Goal: Information Seeking & Learning: Learn about a topic

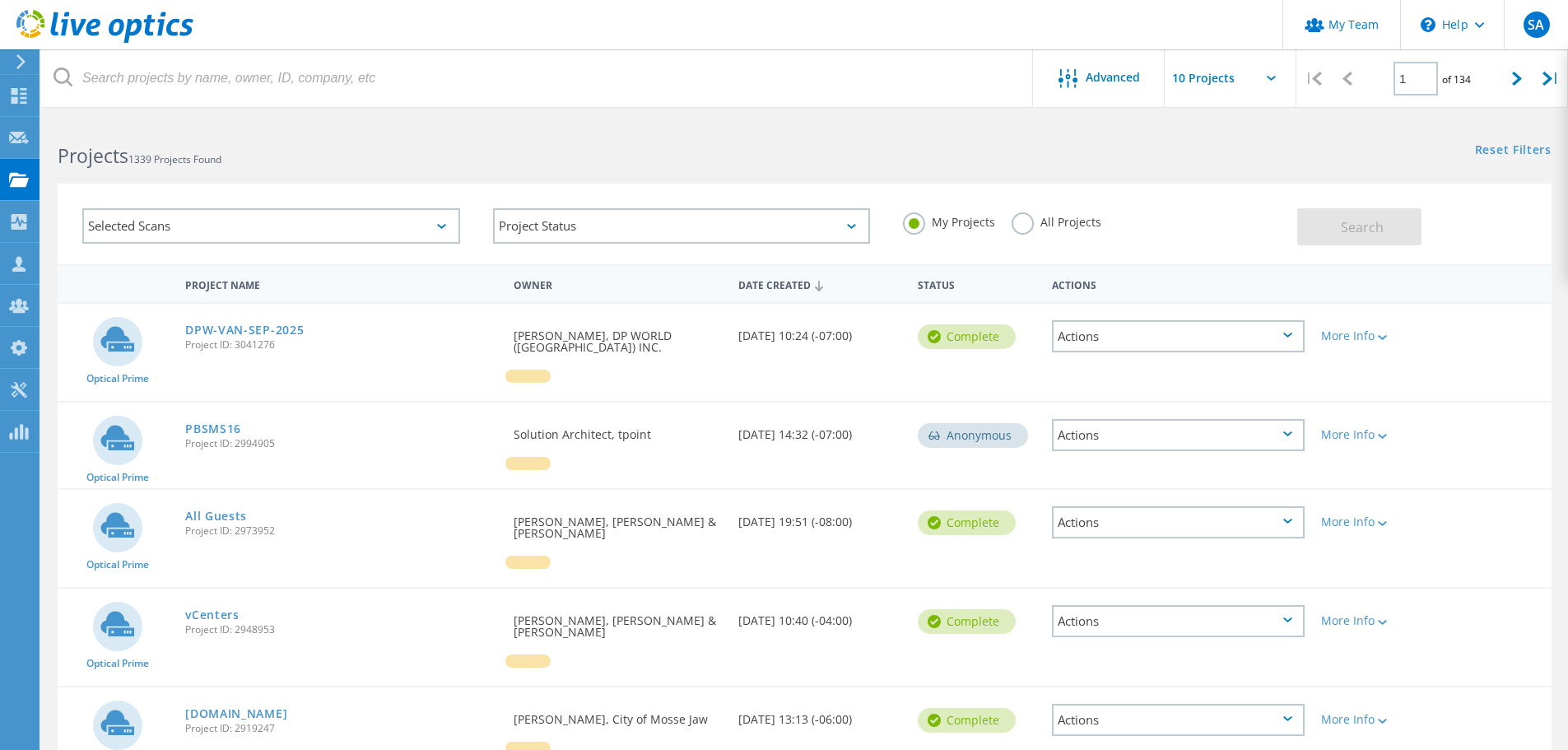
click at [1018, 219] on label "All Projects" at bounding box center [1056, 220] width 90 height 15
click at [0, 0] on input "All Projects" at bounding box center [0, 0] width 0 height 0
click at [1359, 221] on span "Search" at bounding box center [1362, 226] width 43 height 18
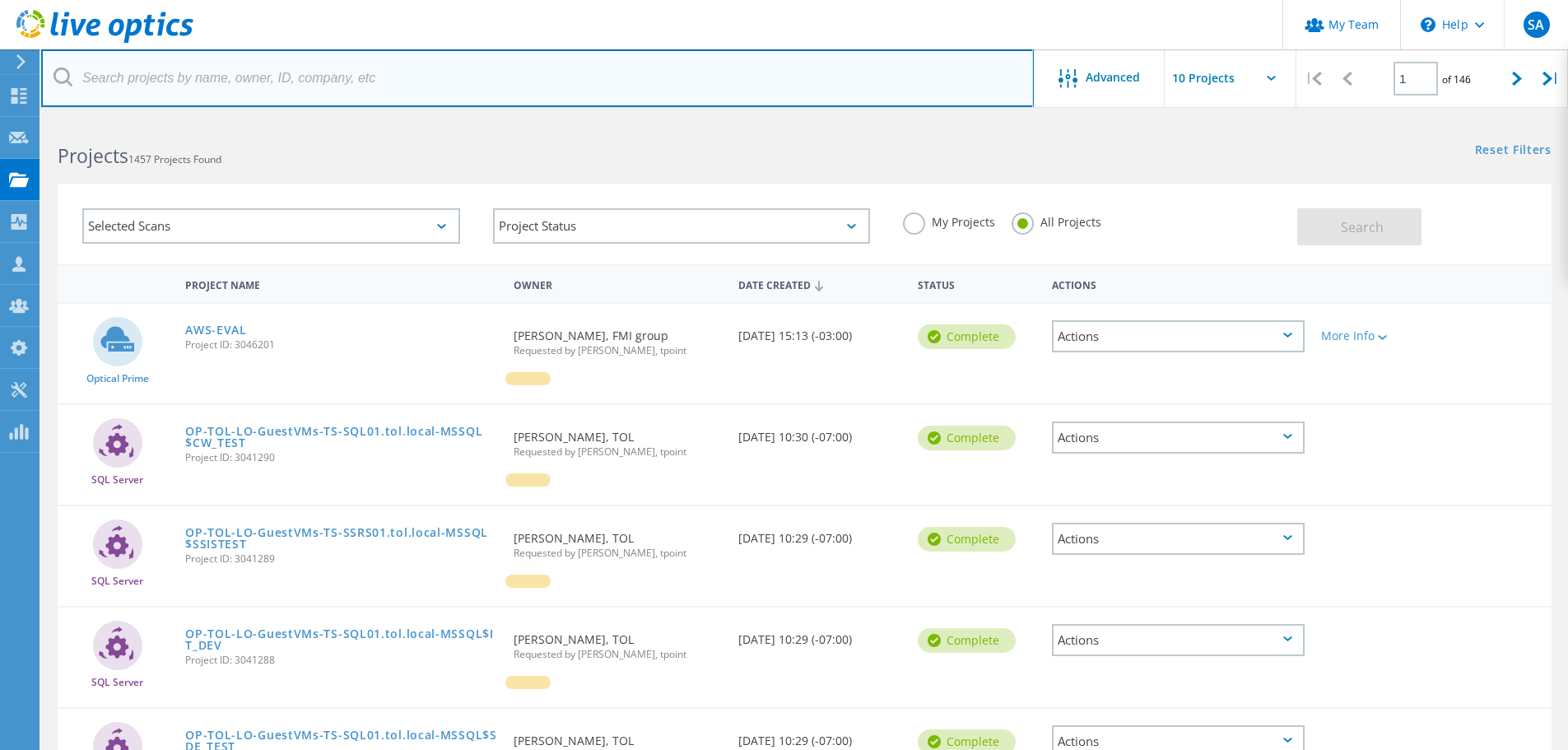
click at [533, 70] on input "text" at bounding box center [538, 78] width 993 height 57
type input "tol"
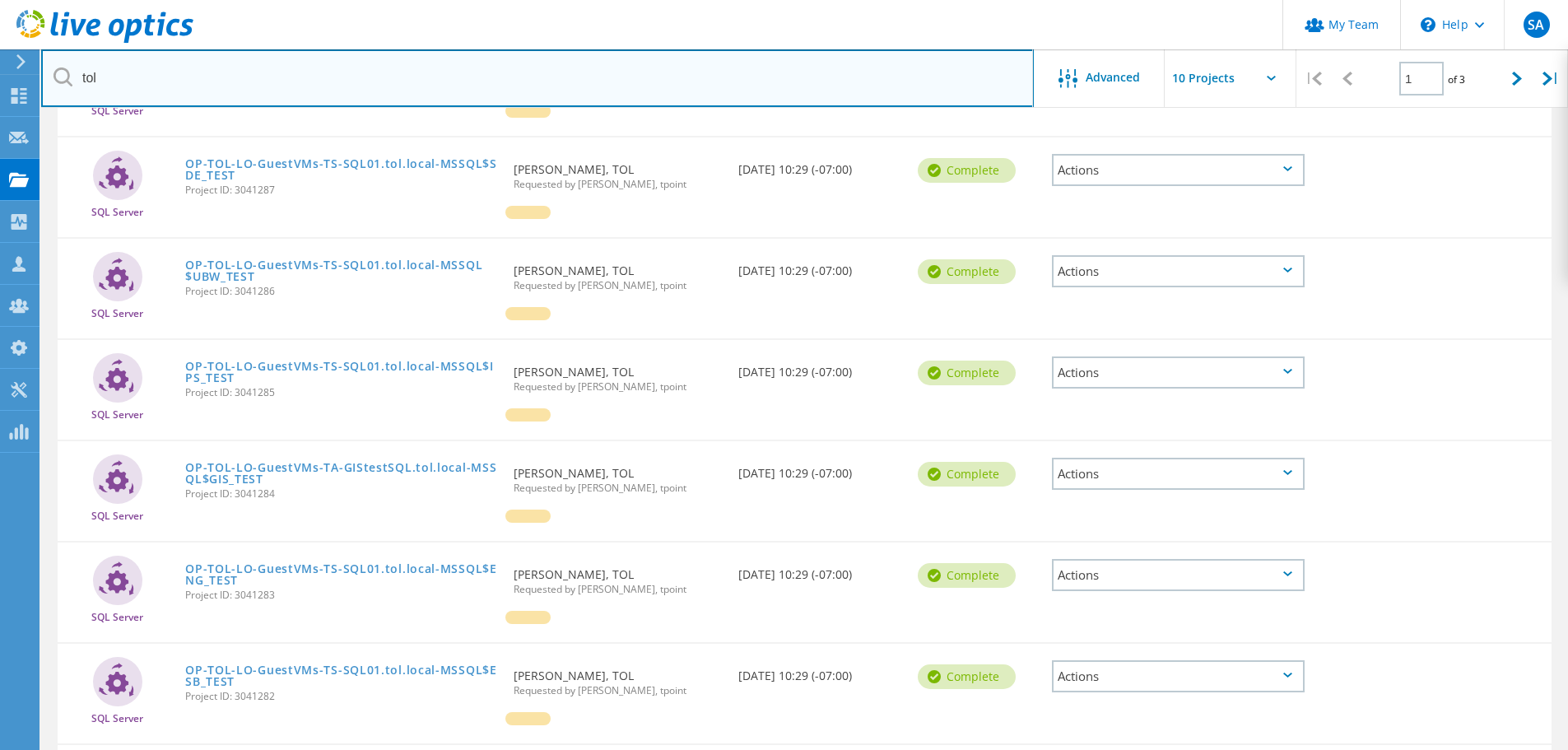
scroll to position [463, 0]
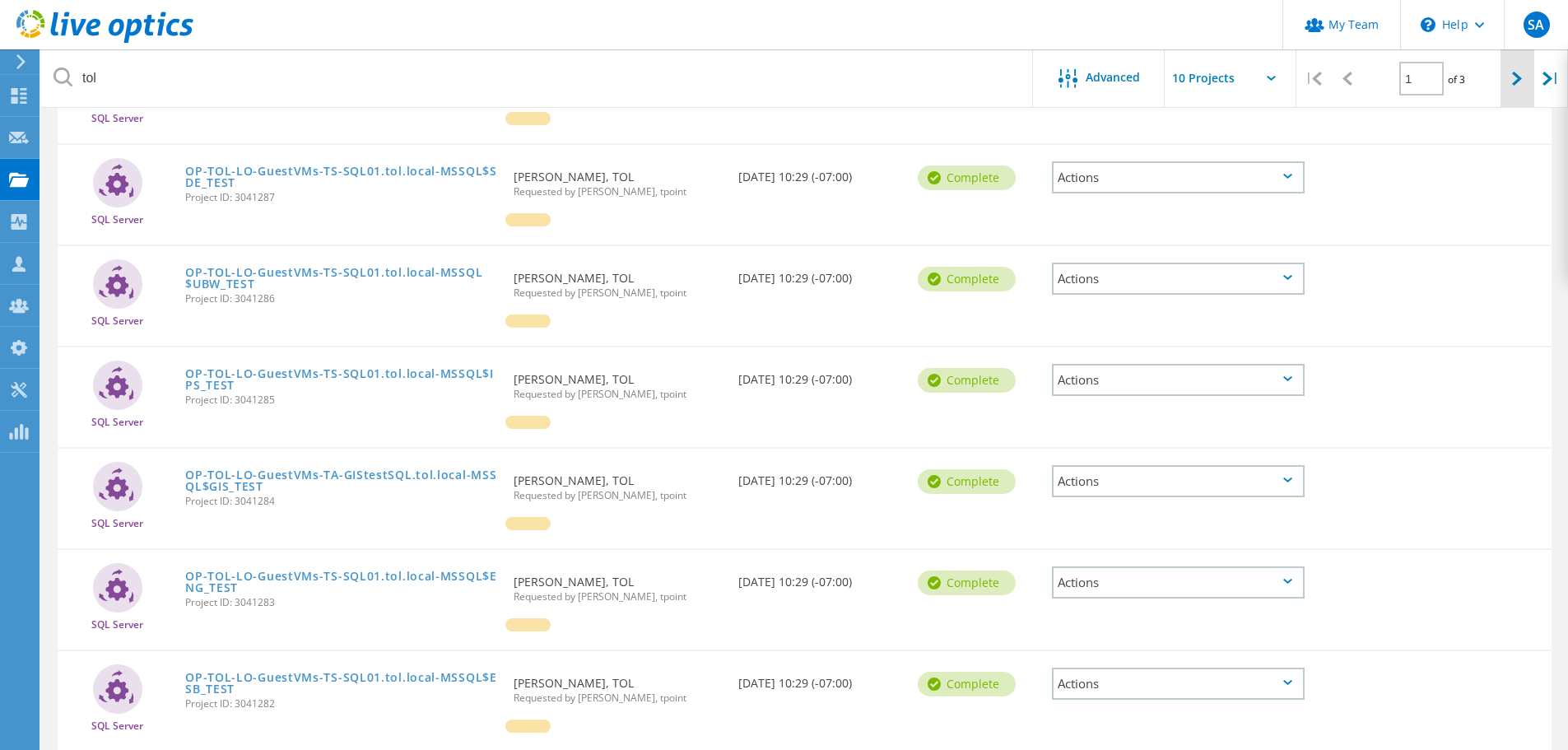
click at [1512, 78] on icon at bounding box center [1517, 79] width 10 height 14
type input "2"
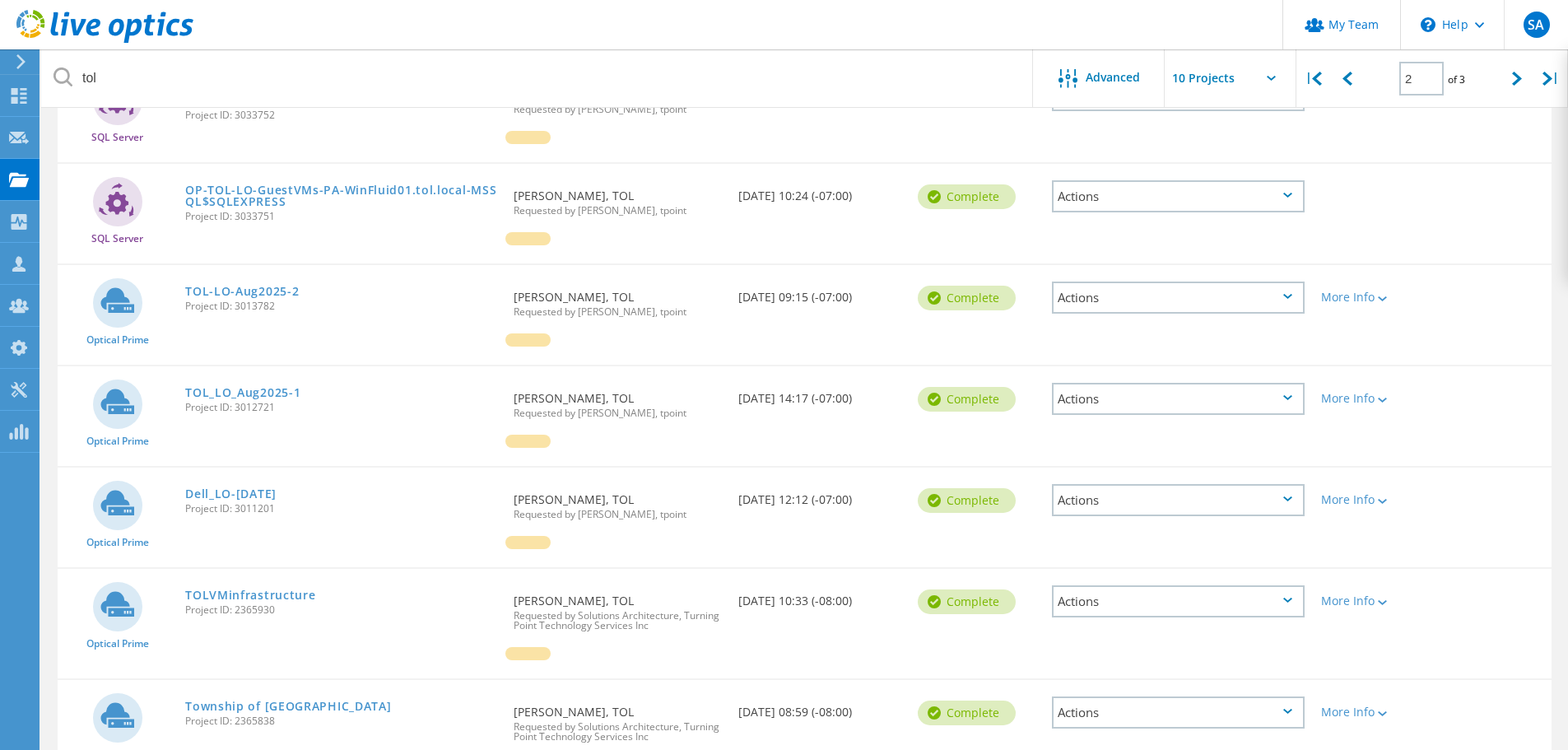
scroll to position [627, 0]
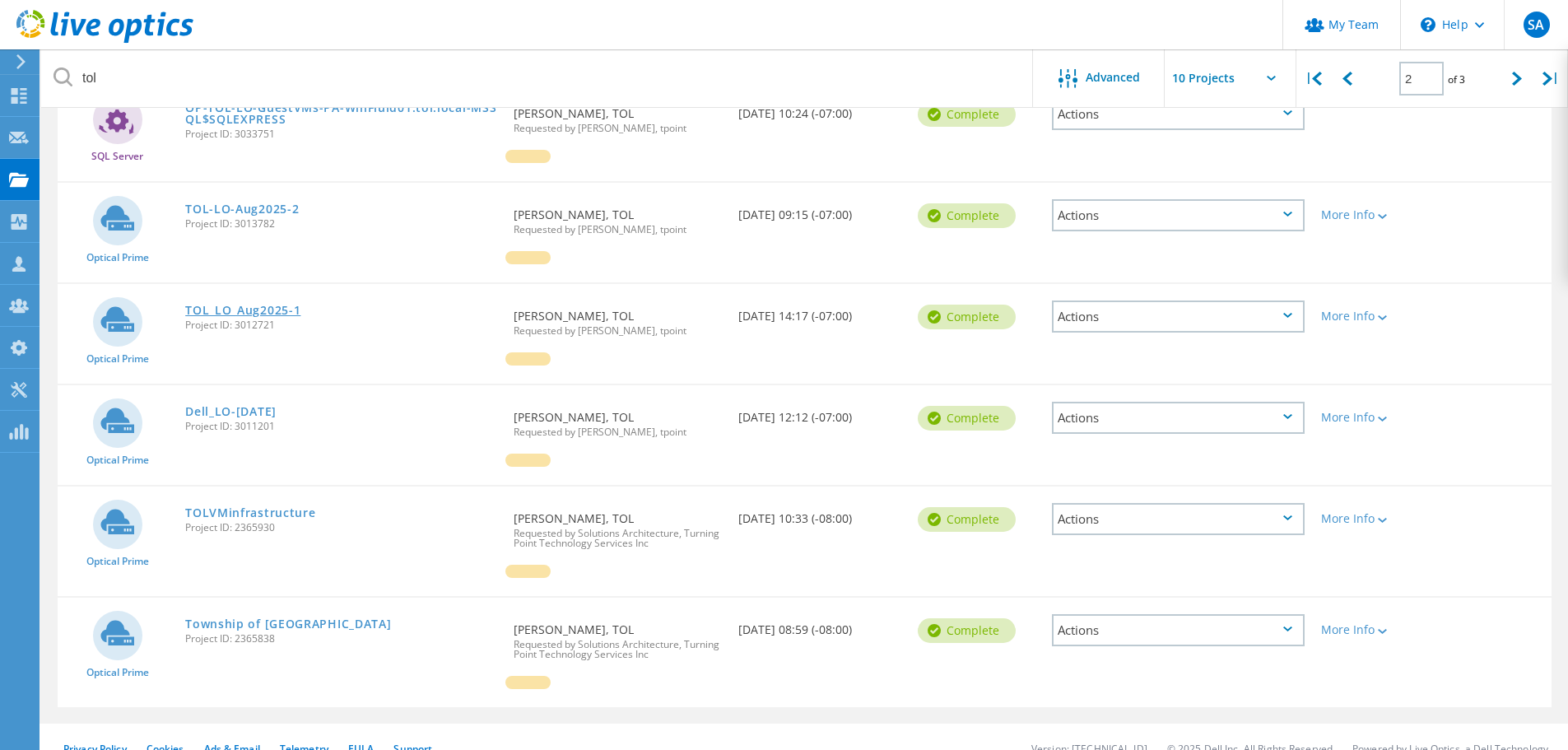
click at [257, 309] on link "TOL_LO_Aug2025-1" at bounding box center [243, 309] width 115 height 11
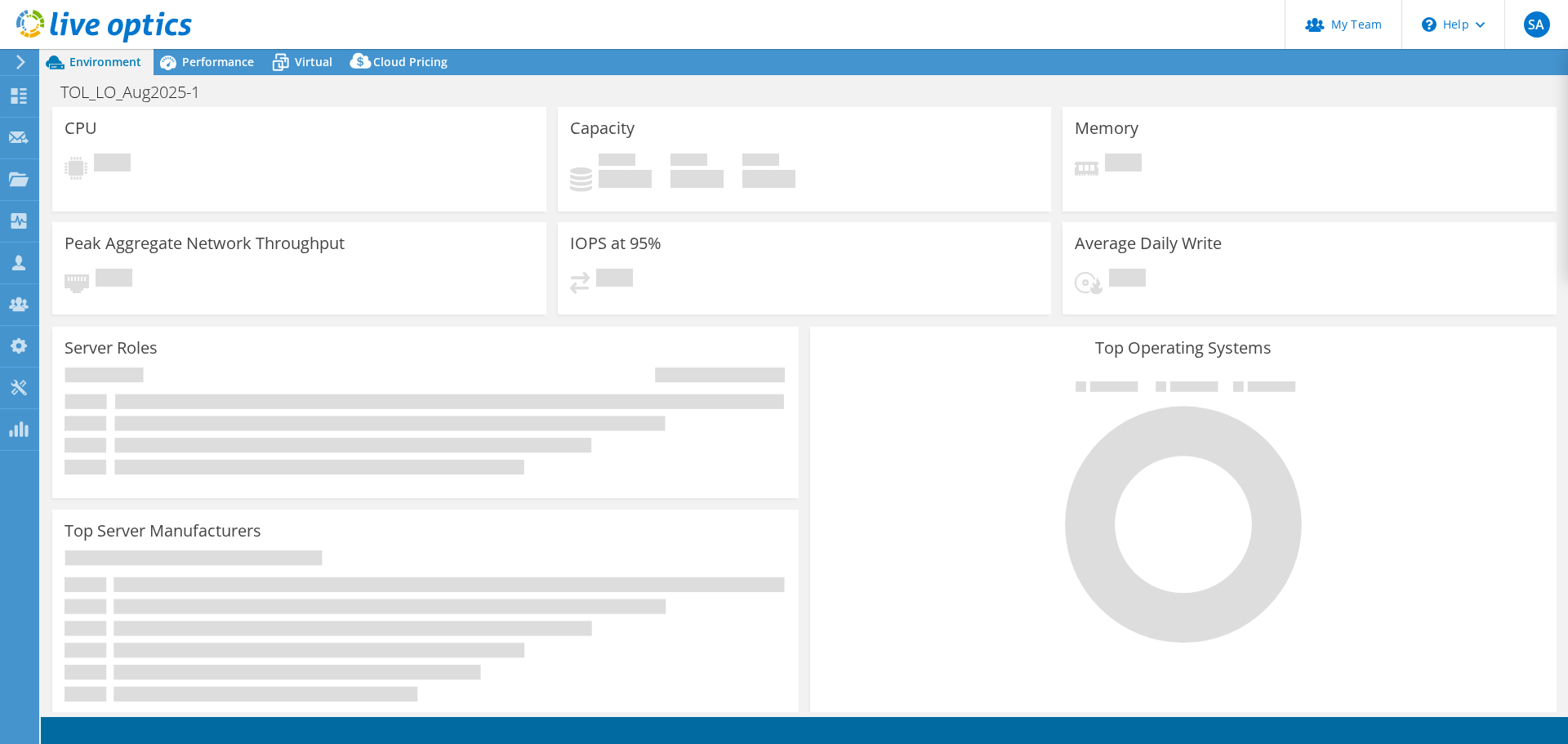
select select "[GEOGRAPHIC_DATA]"
select select "CAD"
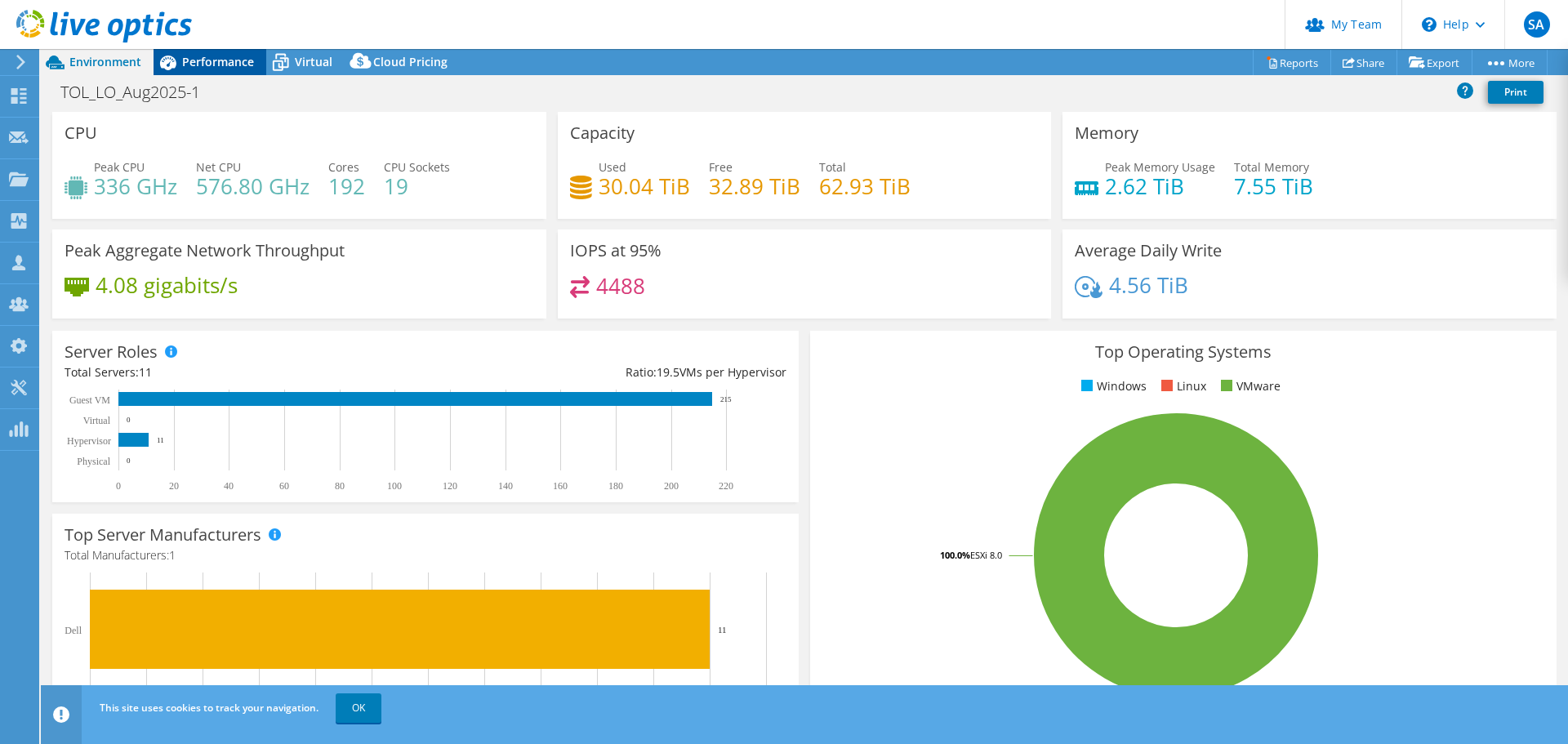
click at [226, 59] on span "Performance" at bounding box center [218, 61] width 71 height 15
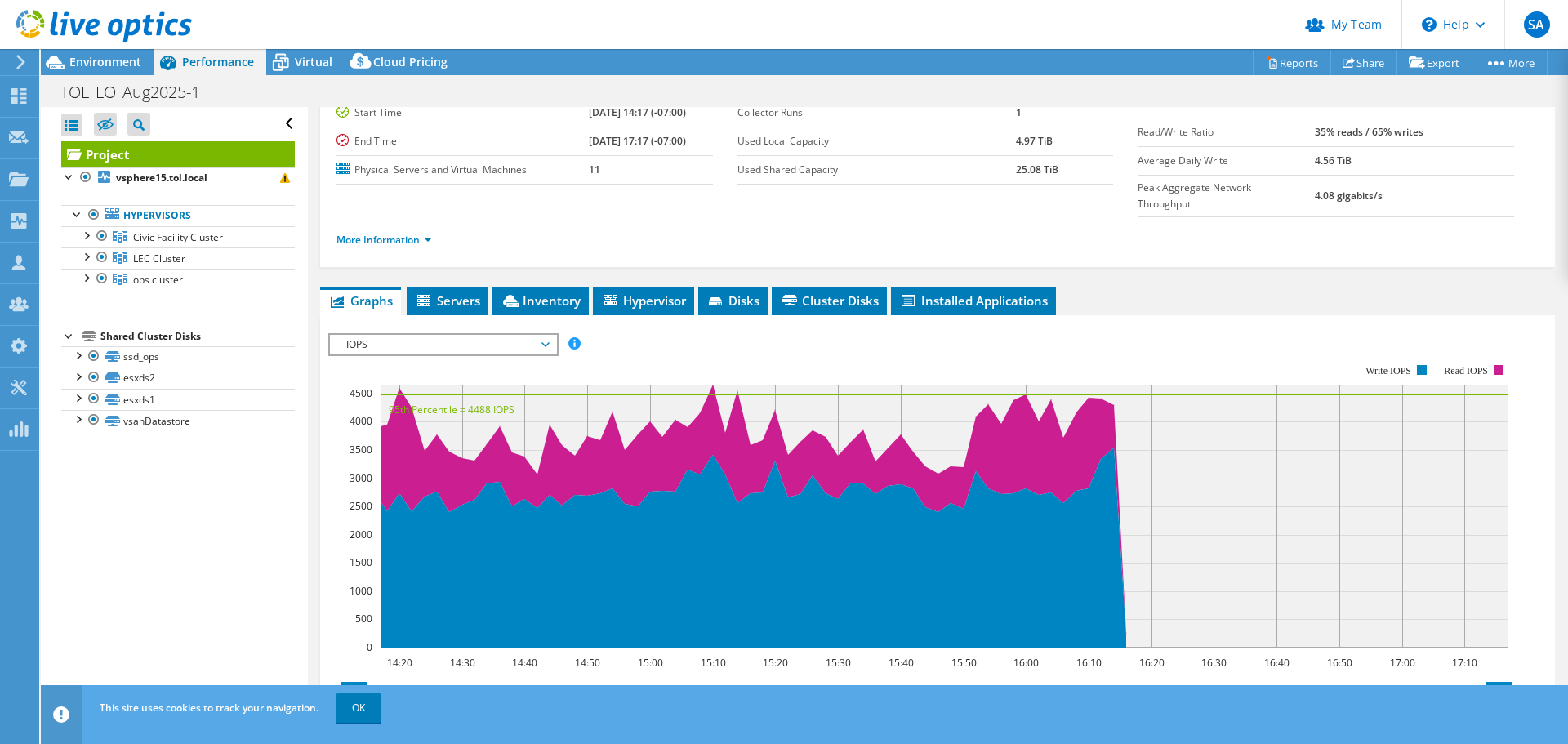
scroll to position [163, 0]
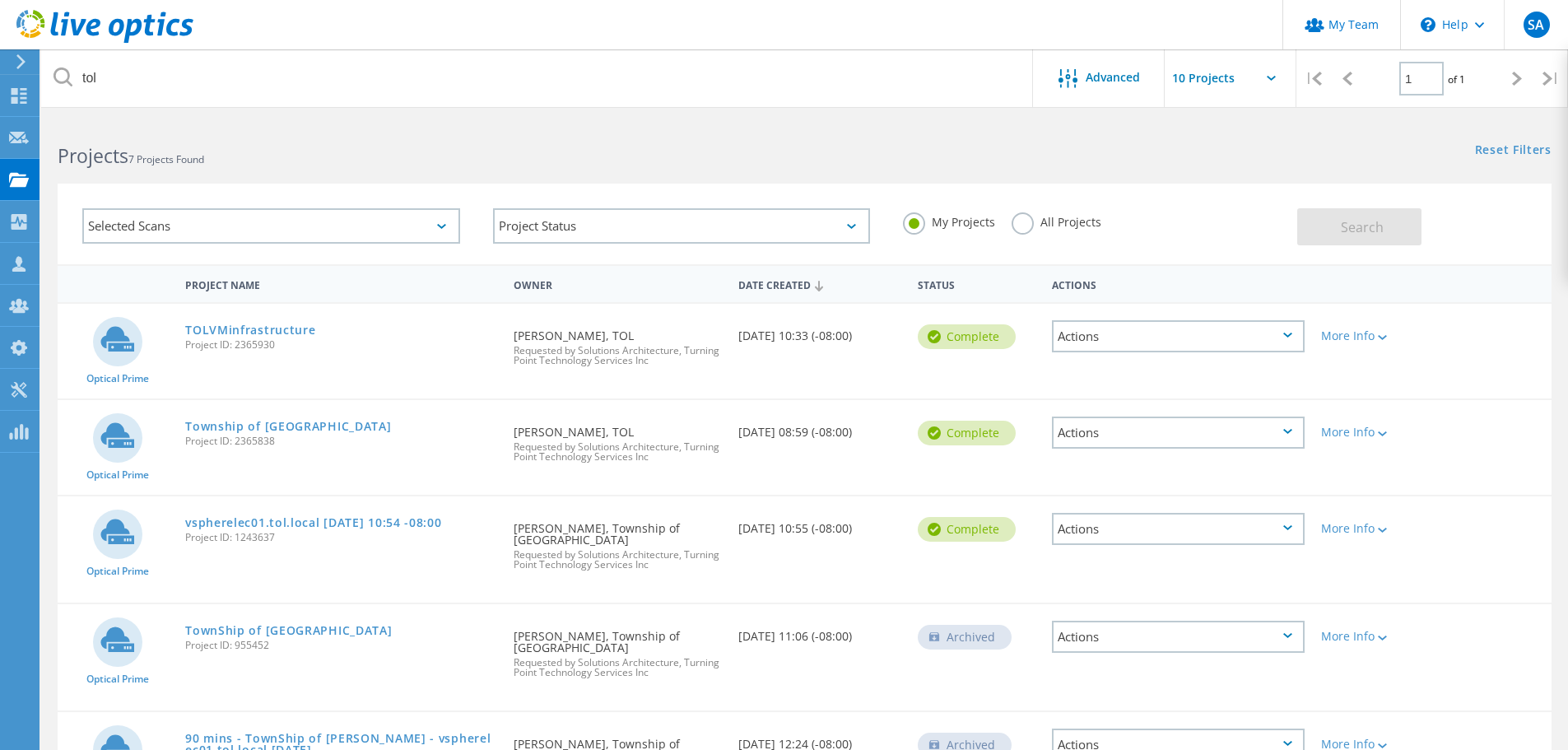
click at [1024, 223] on label "All Projects" at bounding box center [1056, 220] width 90 height 15
click at [0, 0] on input "All Projects" at bounding box center [0, 0] width 0 height 0
click at [1347, 219] on span "Search" at bounding box center [1362, 226] width 43 height 18
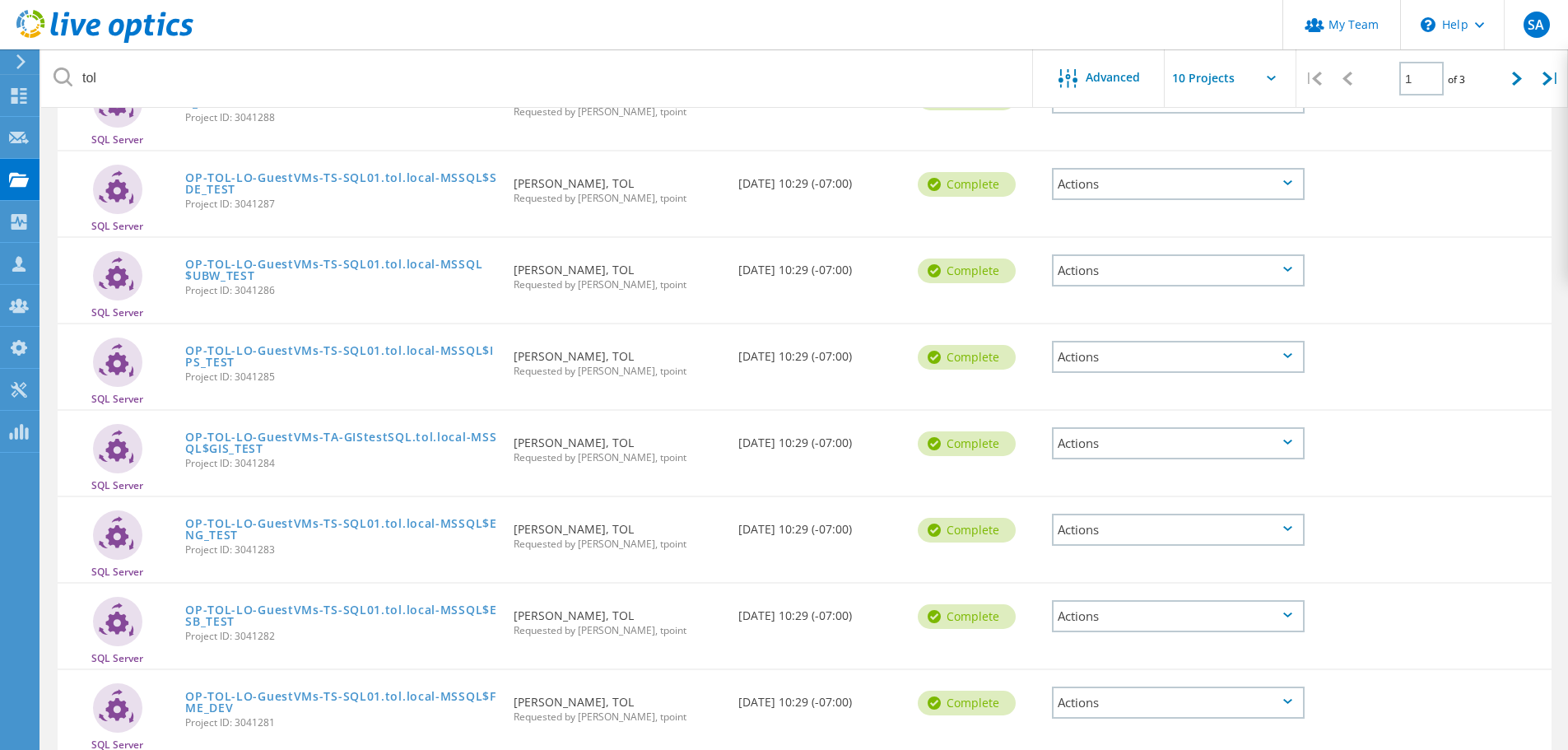
scroll to position [483, 0]
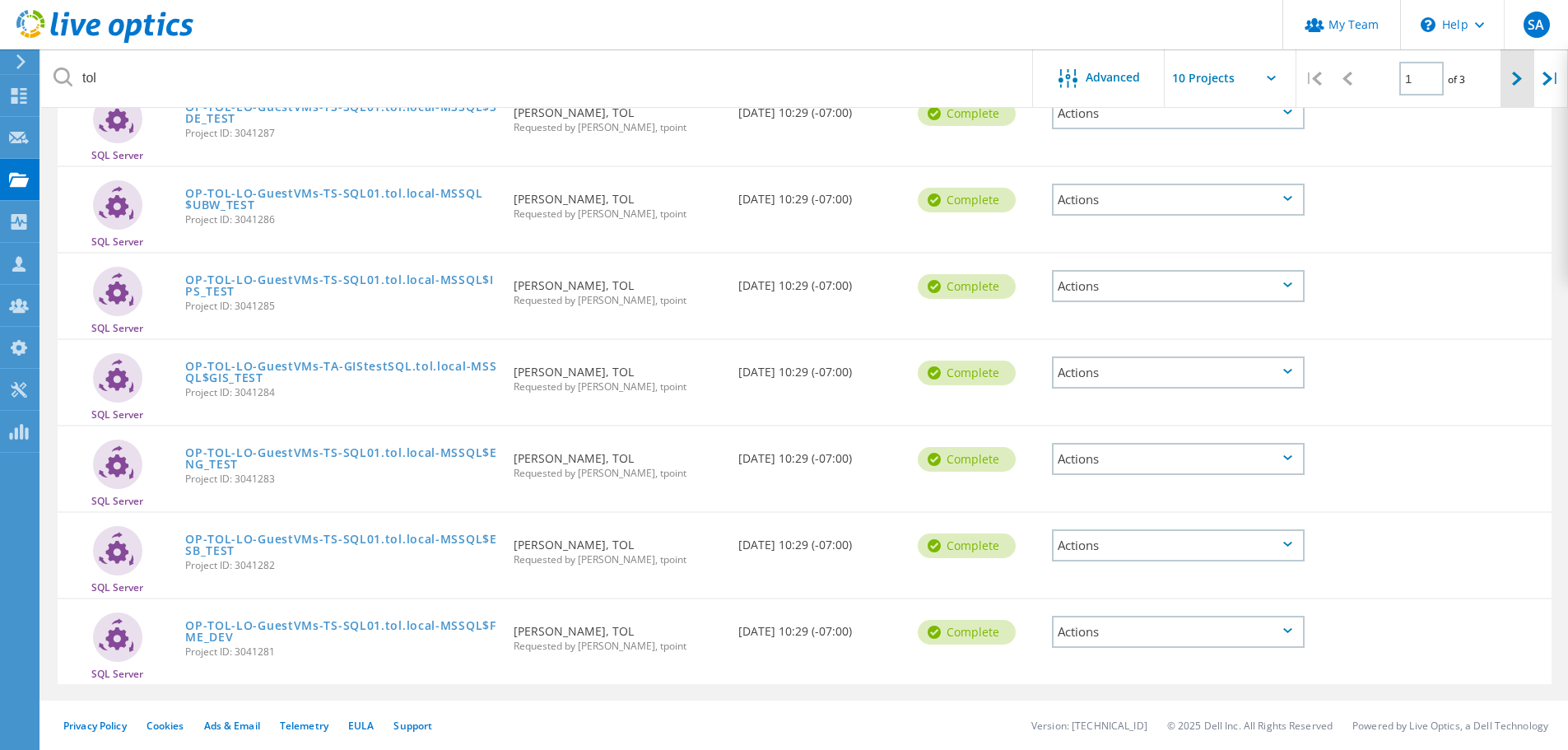
click at [1516, 81] on icon at bounding box center [1517, 79] width 10 height 14
type input "2"
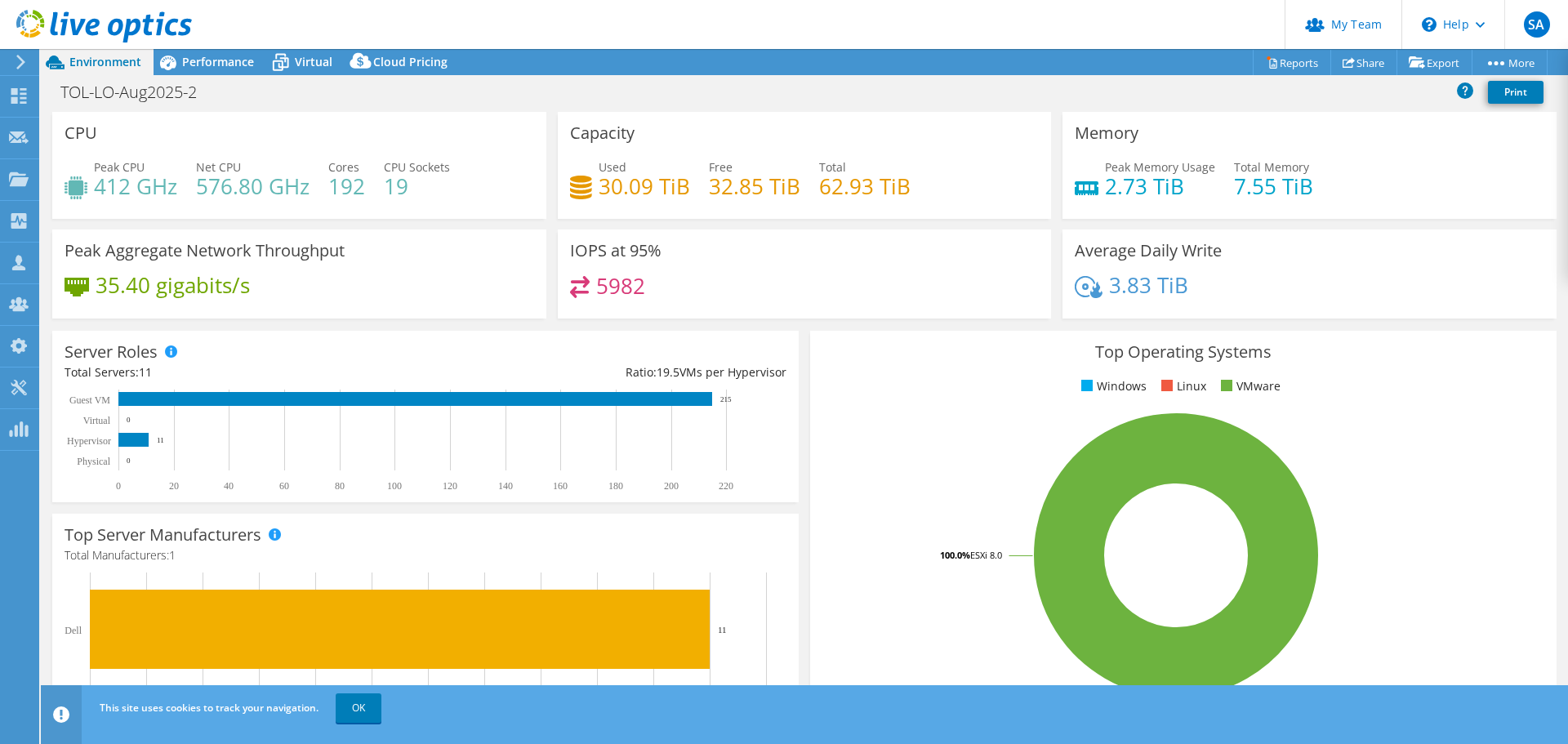
select select "[GEOGRAPHIC_DATA]"
select select "USD"
click at [207, 63] on span "Performance" at bounding box center [218, 61] width 71 height 15
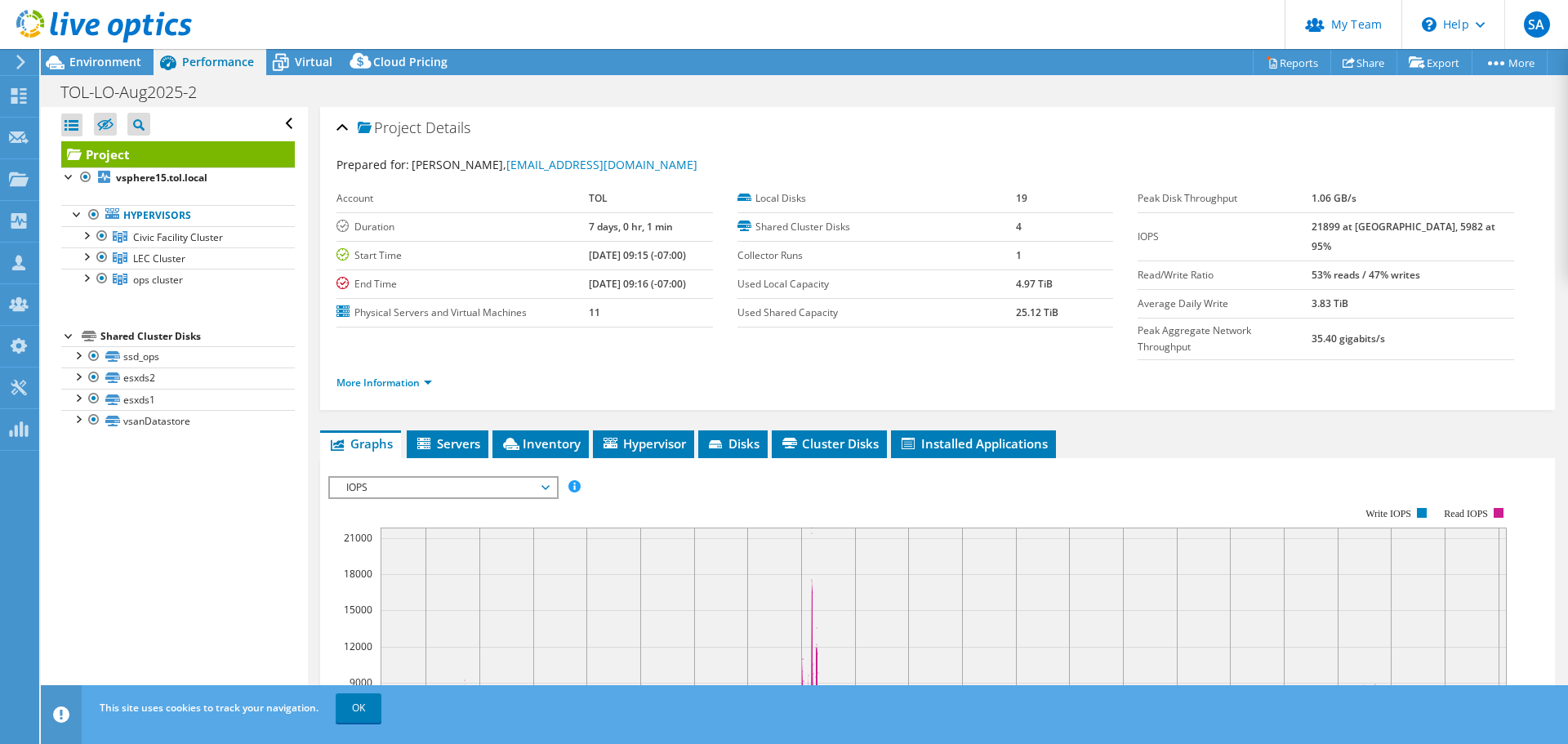
click at [405, 458] on div "IOPS Disk Throughput IO Size Latency Queue Depth CPU Percentage Memory Page Fau…" at bounding box center [938, 746] width 1218 height 576
click at [415, 478] on span "IOPS" at bounding box center [442, 487] width 210 height 20
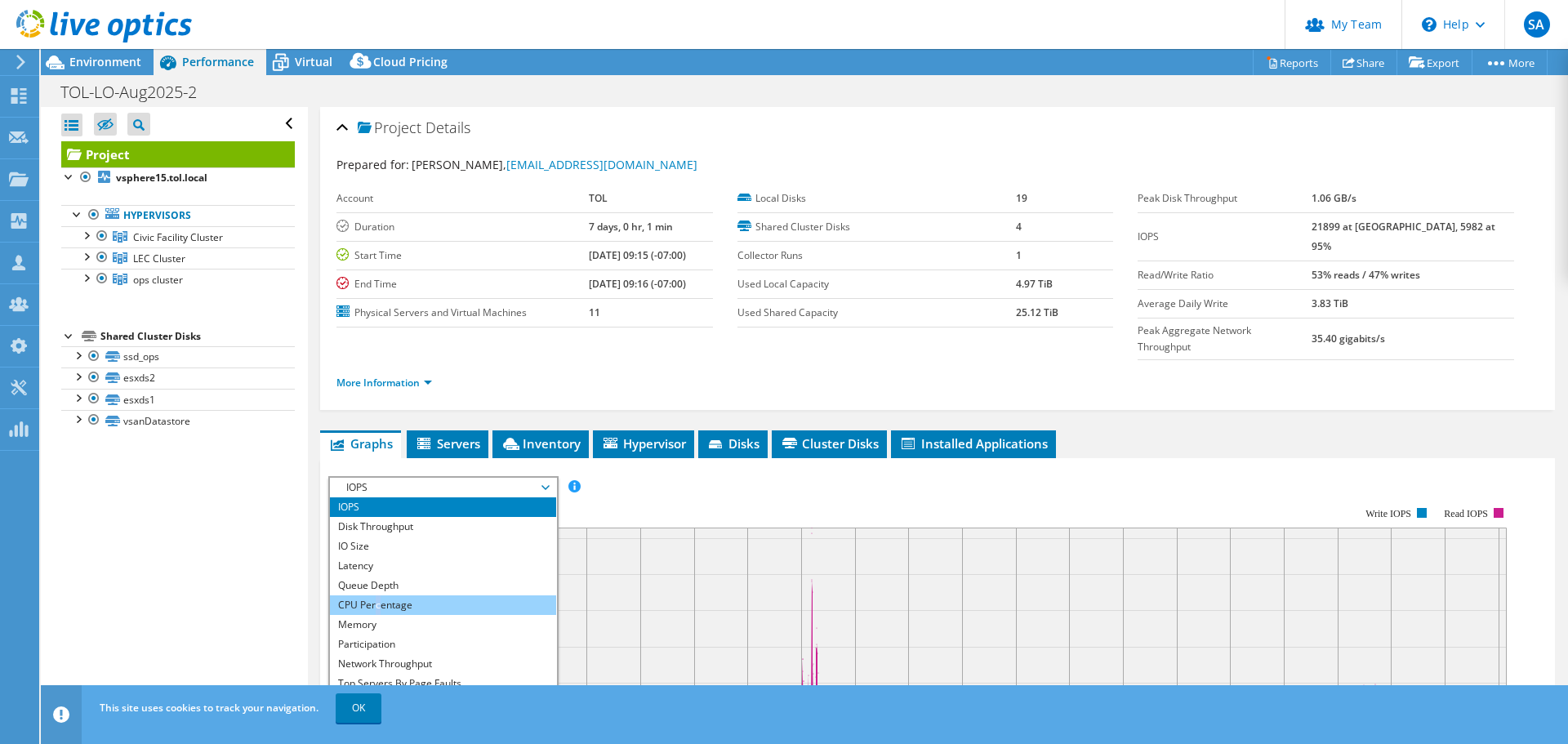
click at [379, 595] on li "CPU Percentage" at bounding box center [443, 605] width 226 height 20
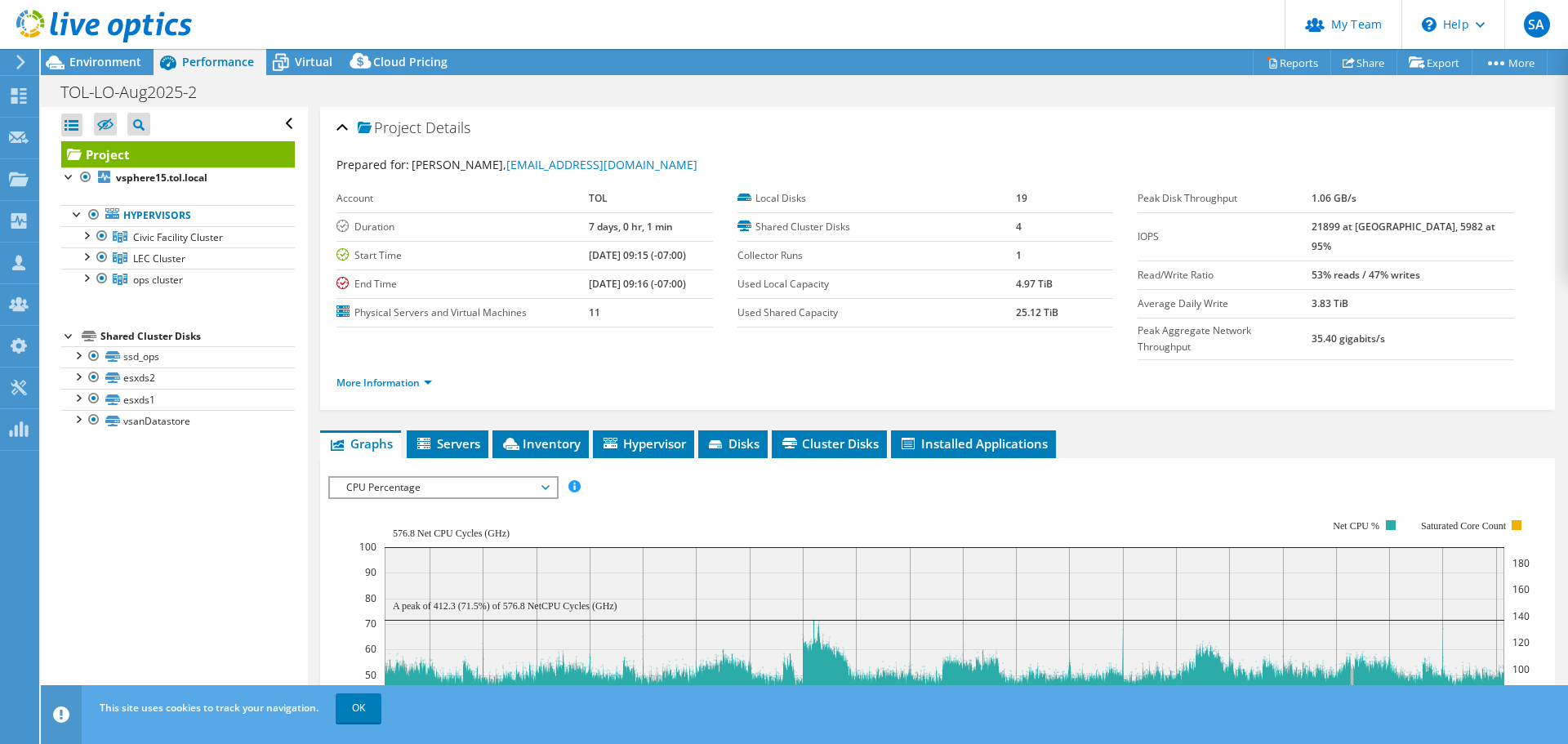
click at [949, 476] on div "IOPS Disk Throughput IO Size Latency Queue Depth CPU Percentage Memory Page Fau…" at bounding box center [938, 487] width 1218 height 22
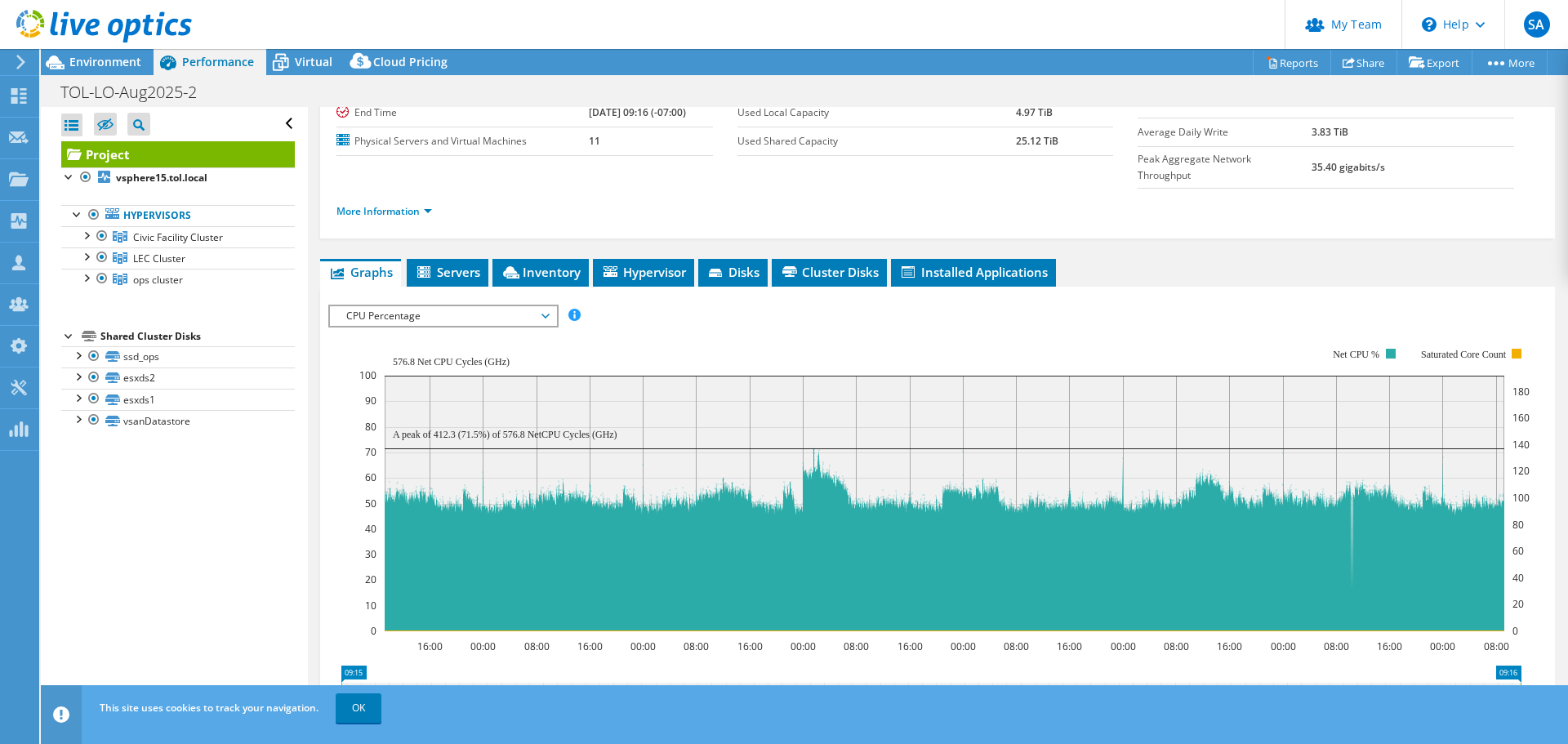
scroll to position [245, 0]
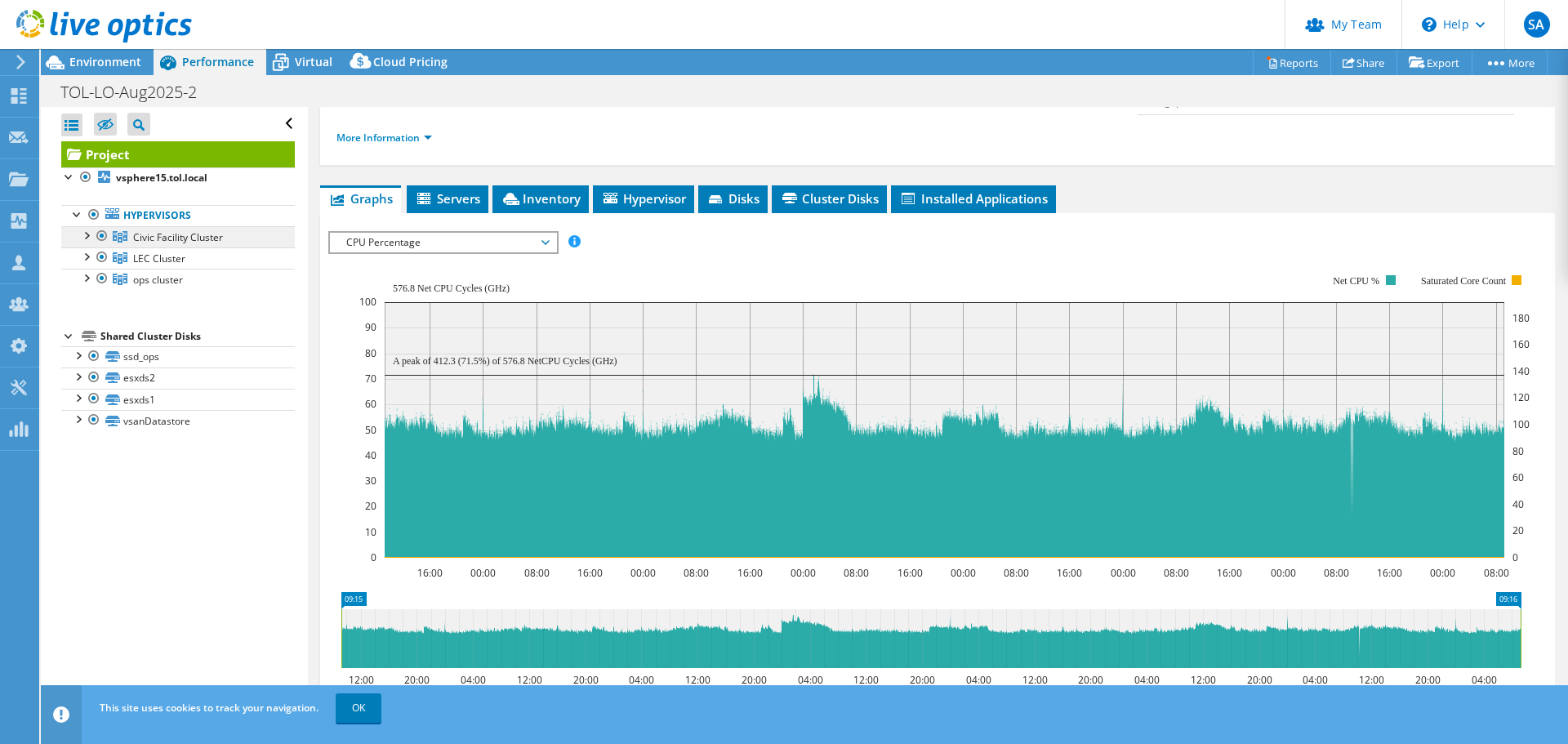
click at [171, 242] on span "Civic Facility Cluster" at bounding box center [178, 237] width 90 height 14
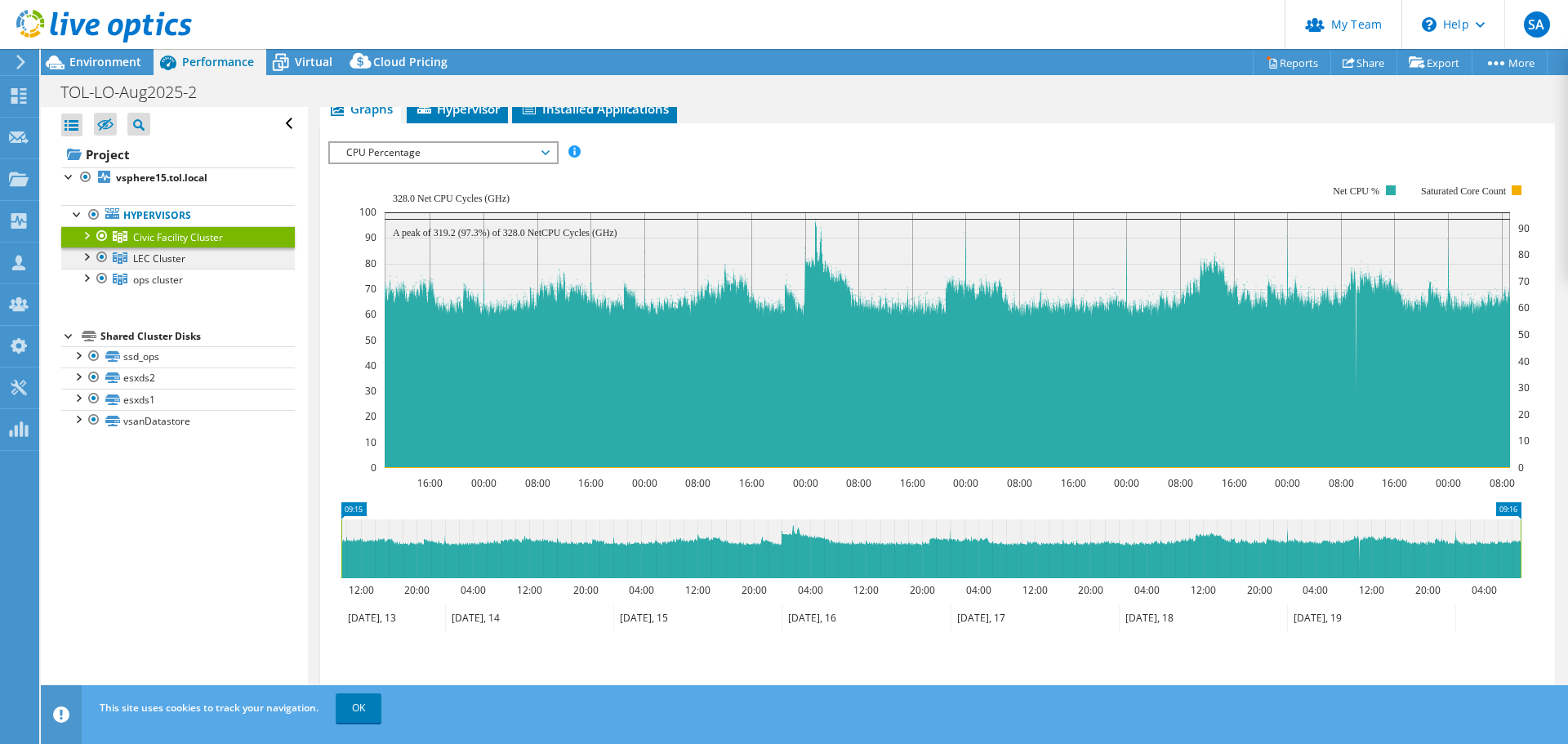
click at [163, 258] on span "LEC Cluster" at bounding box center [158, 258] width 52 height 14
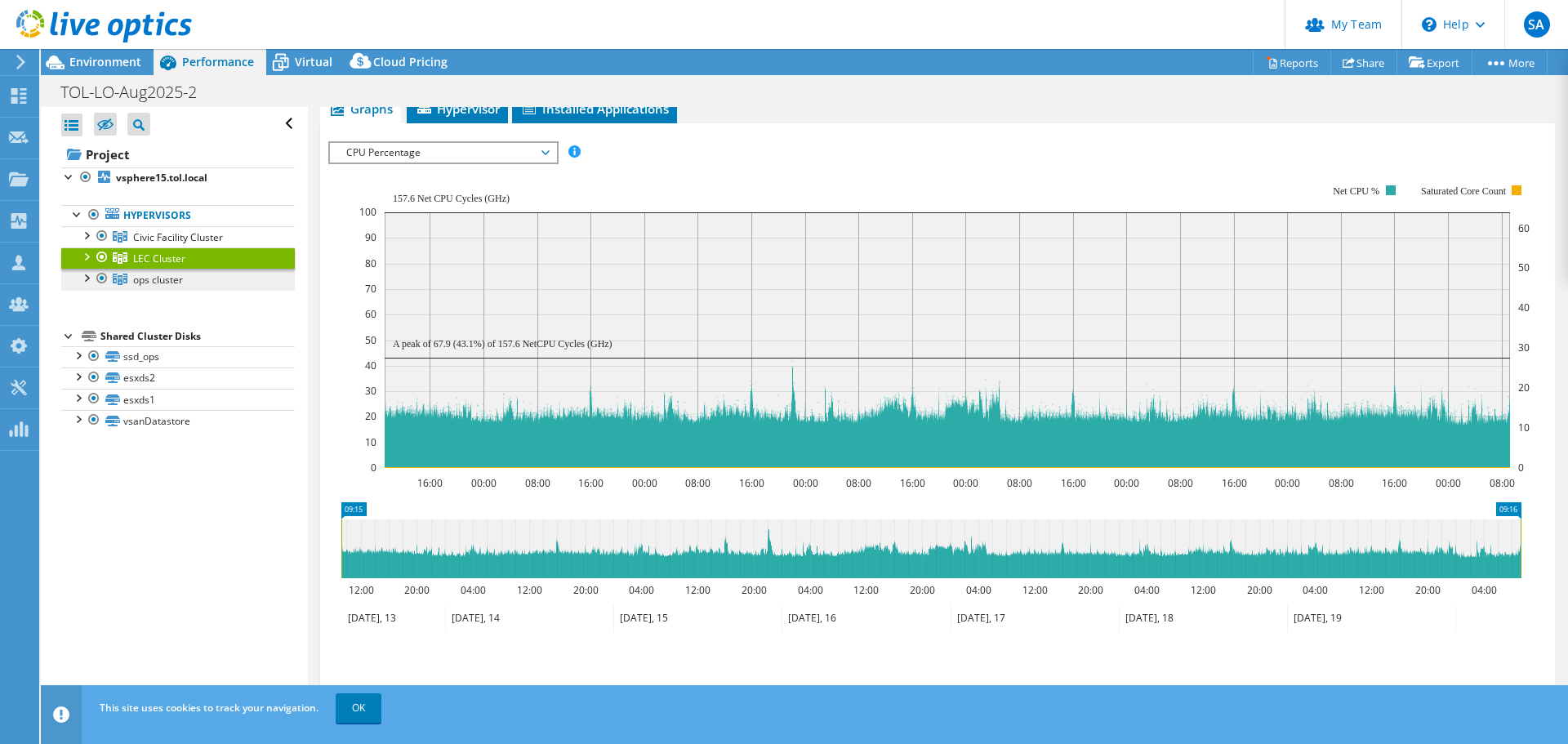
click at [163, 281] on span "ops cluster" at bounding box center [157, 280] width 50 height 14
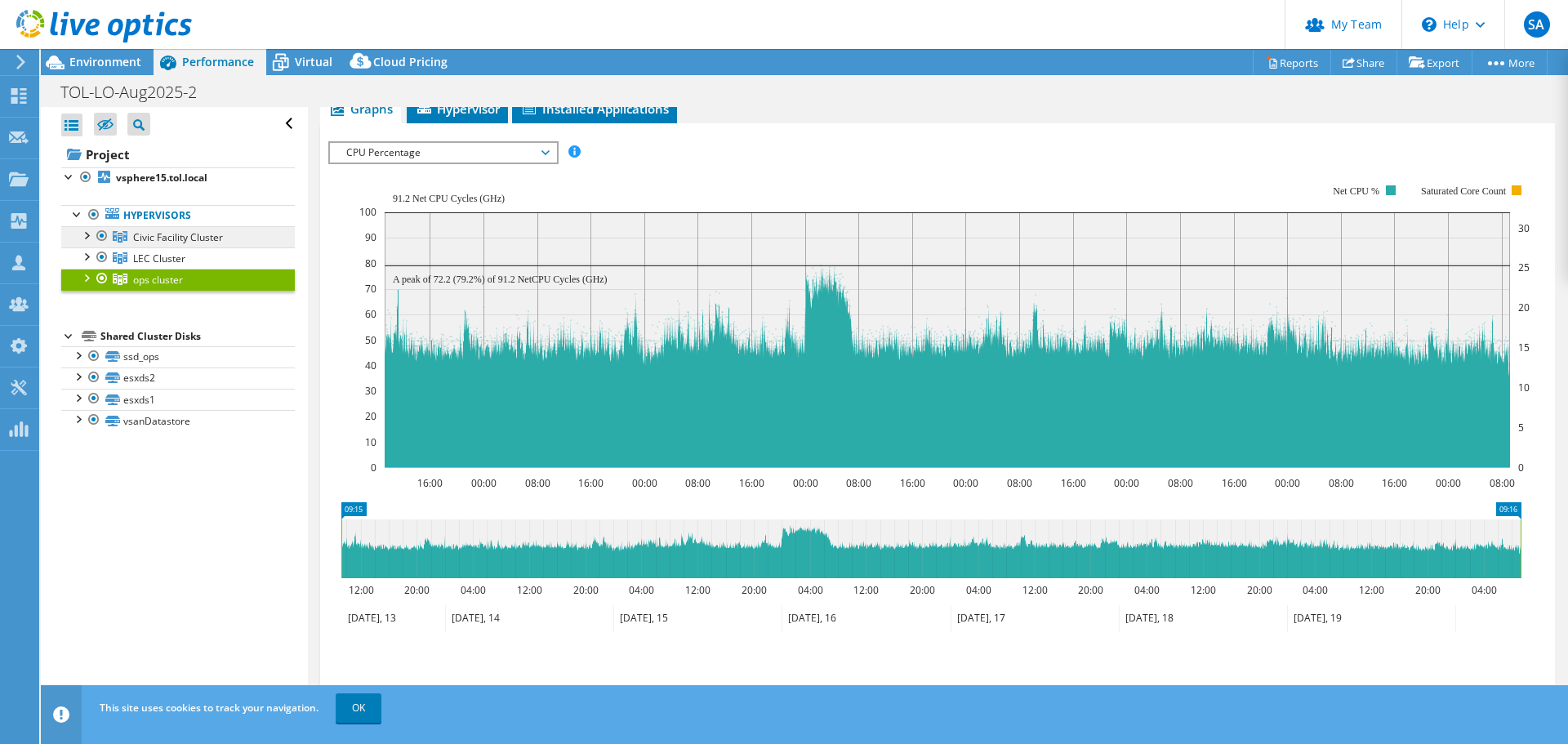
click at [174, 241] on span "Civic Facility Cluster" at bounding box center [178, 237] width 90 height 14
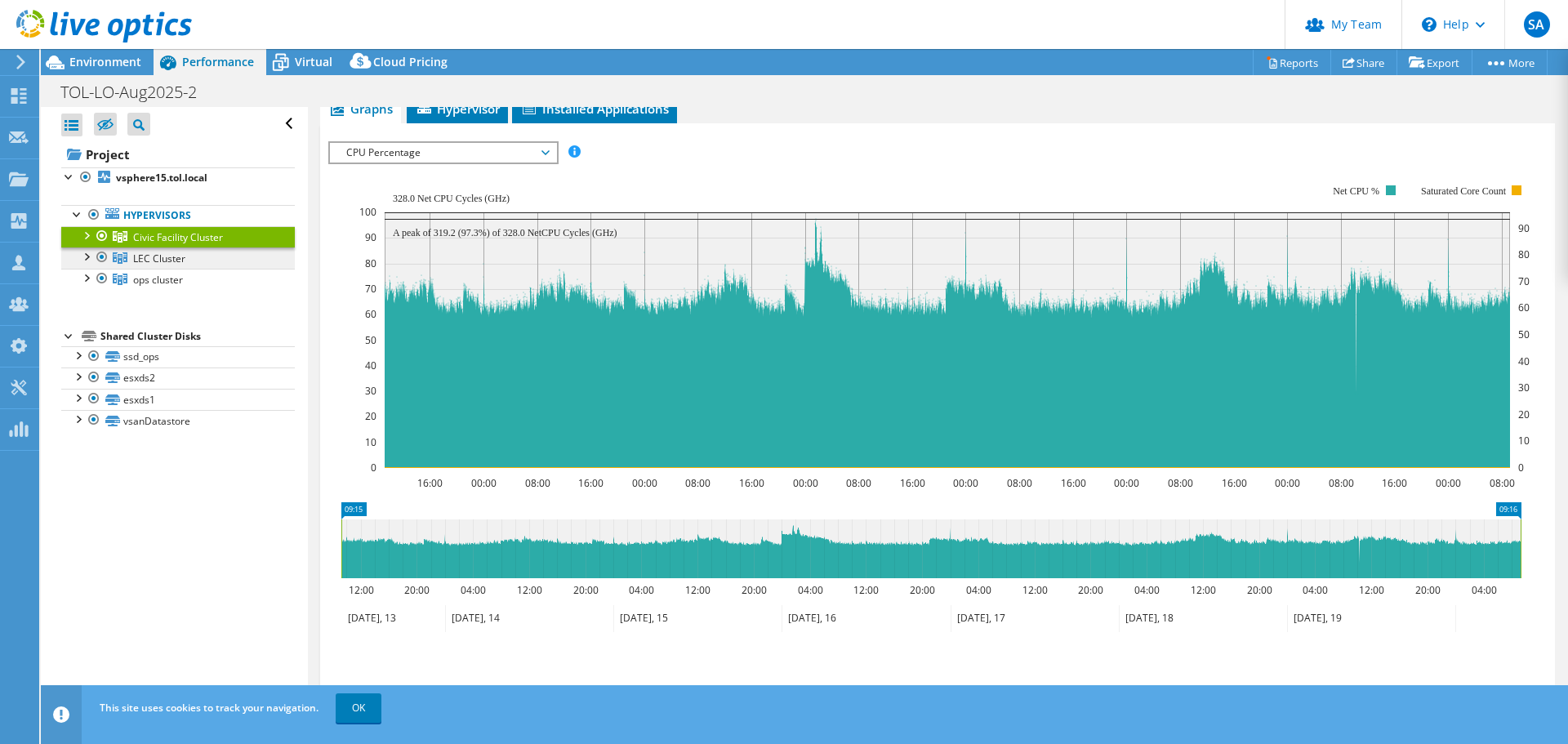
click at [154, 255] on span "LEC Cluster" at bounding box center [158, 258] width 52 height 14
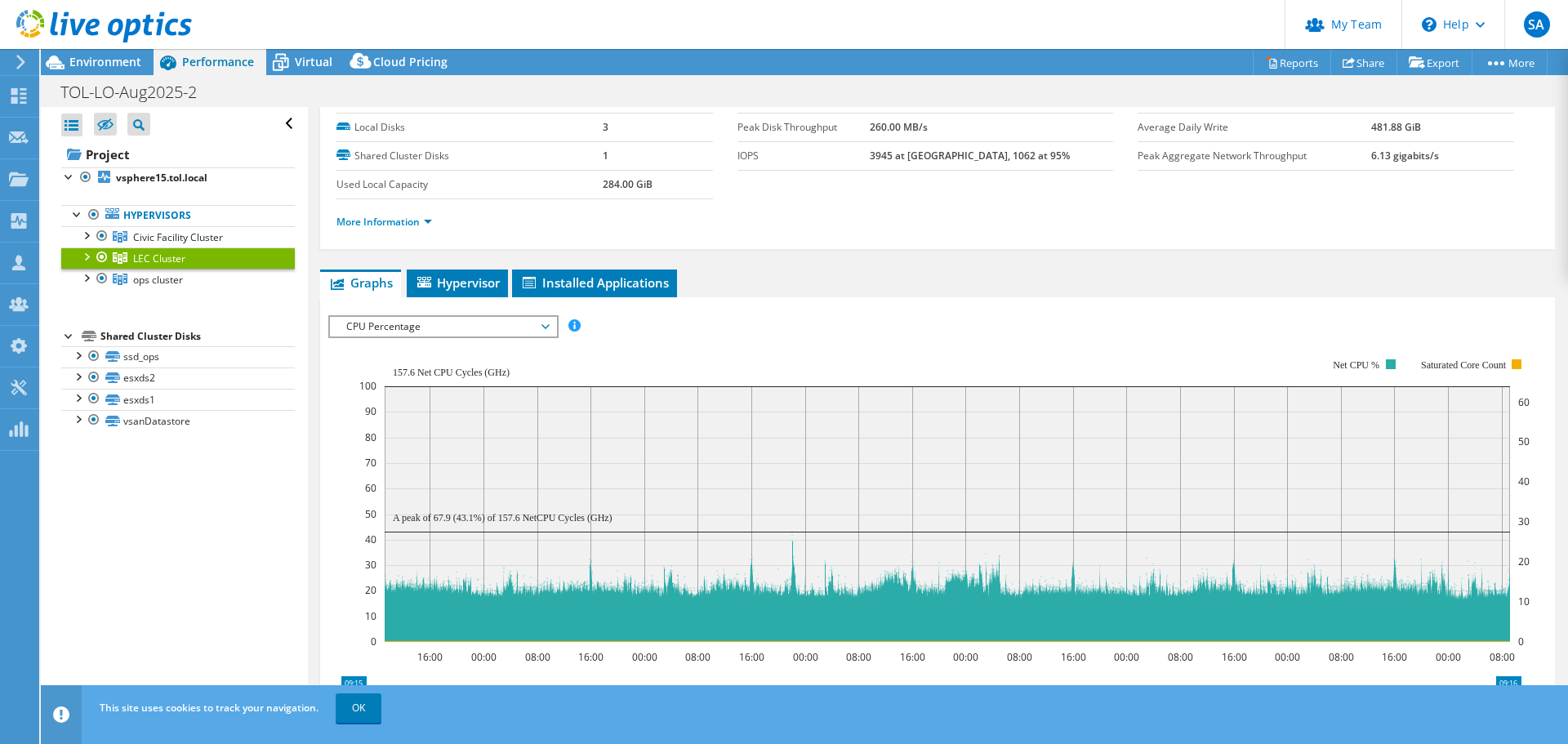
scroll to position [0, 0]
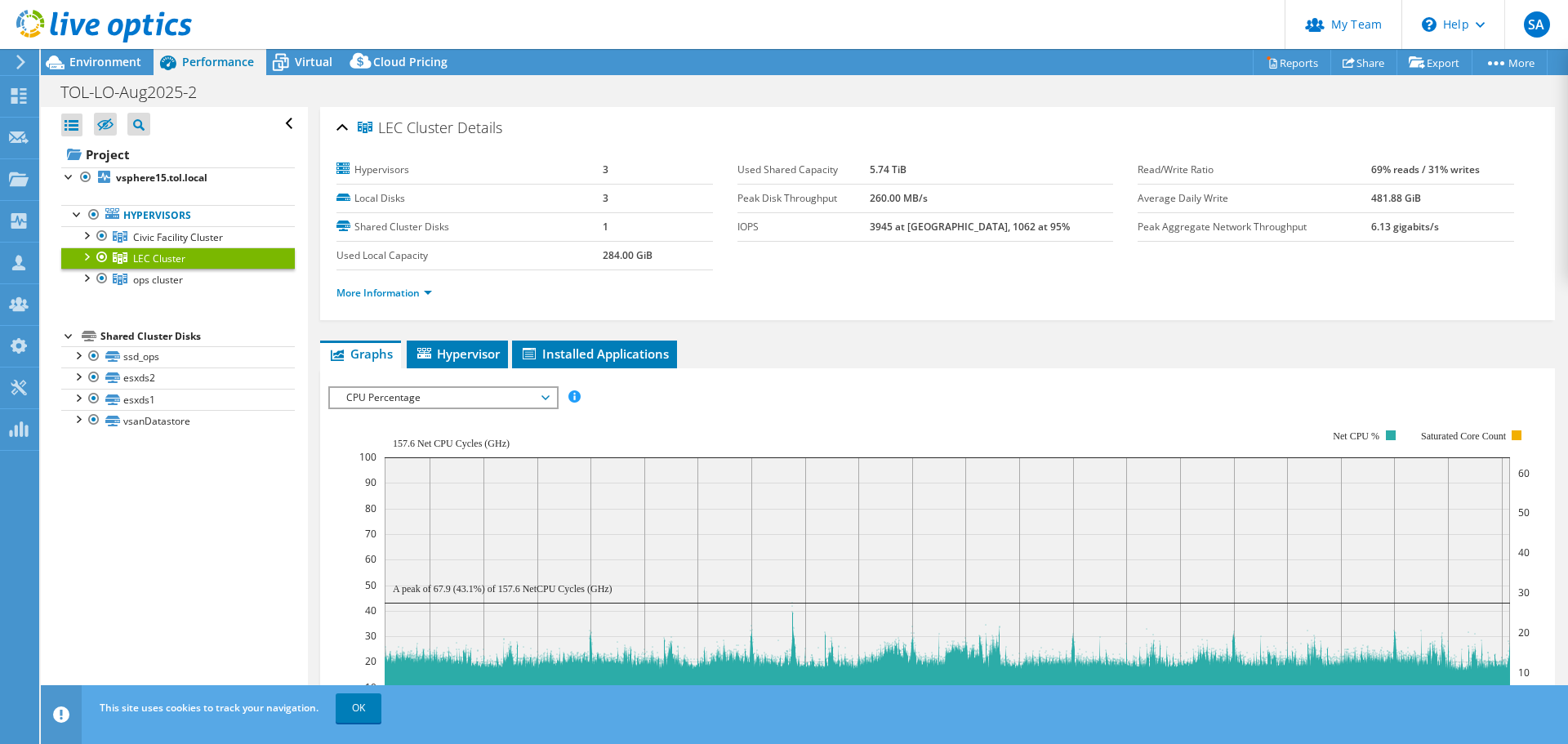
drag, startPoint x: 520, startPoint y: 125, endPoint x: 378, endPoint y: 128, distance: 142.0
click at [378, 128] on div "LEC Cluster Details" at bounding box center [938, 128] width 1202 height 35
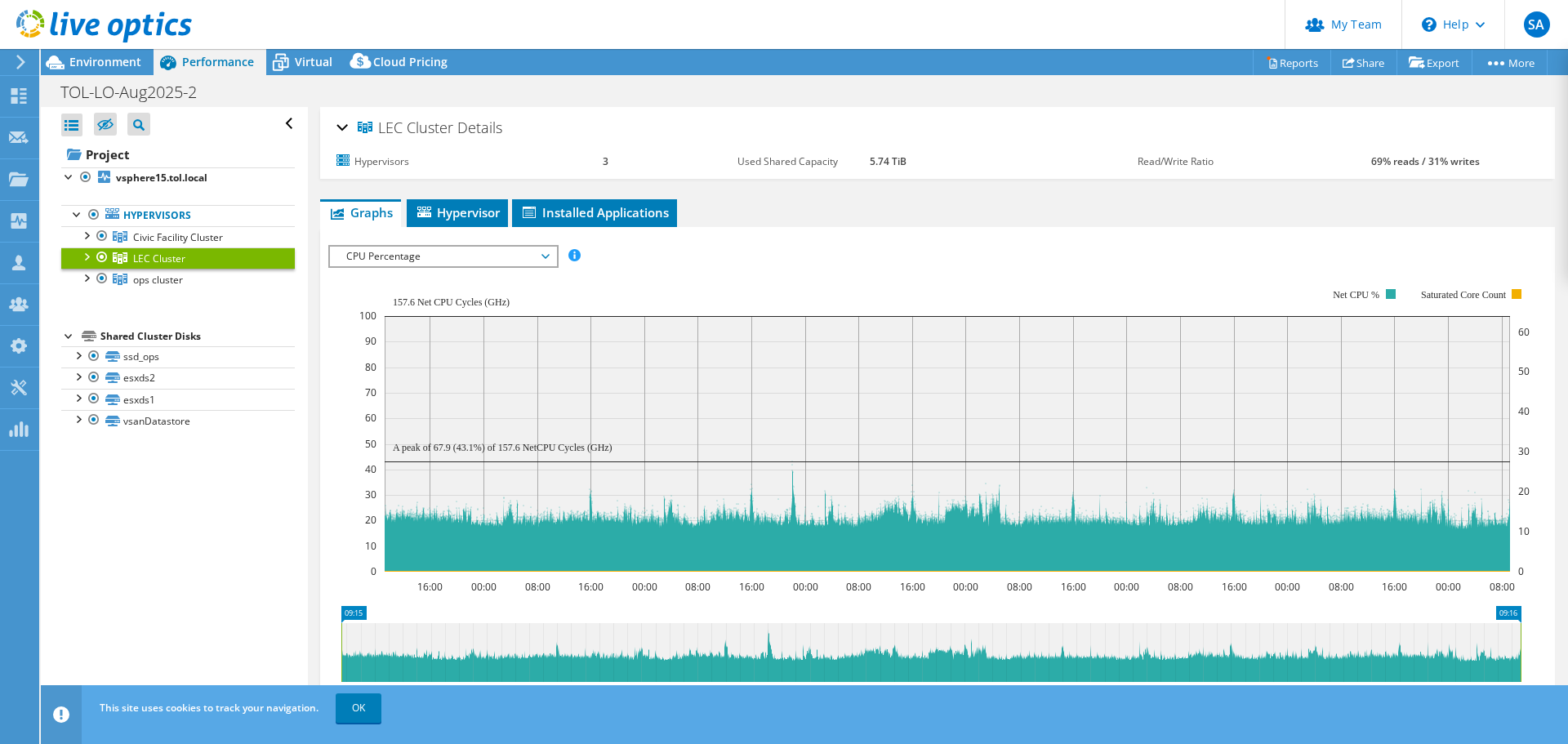
copy h2 "LEC Cluster Details"
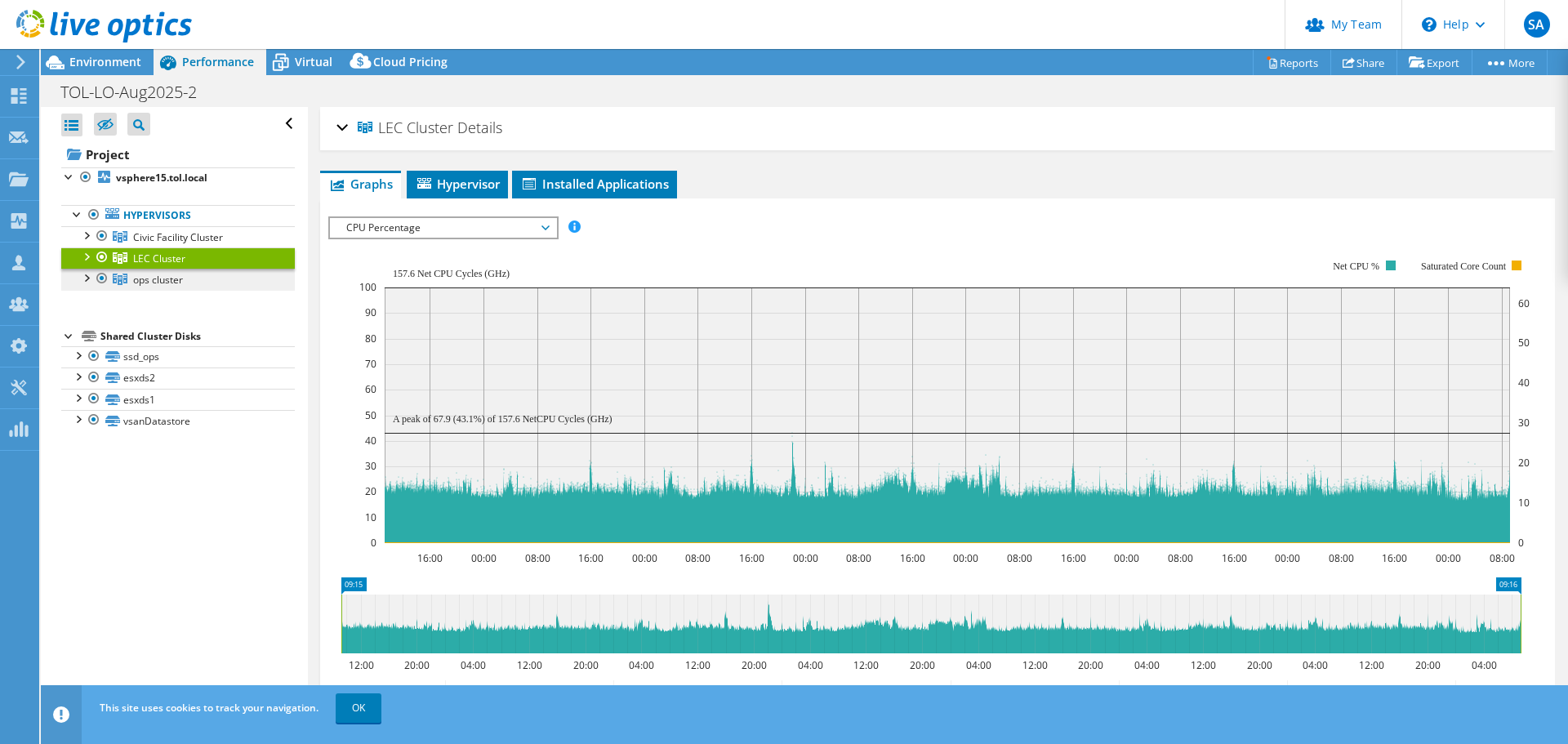
click at [157, 277] on span "ops cluster" at bounding box center [157, 280] width 50 height 14
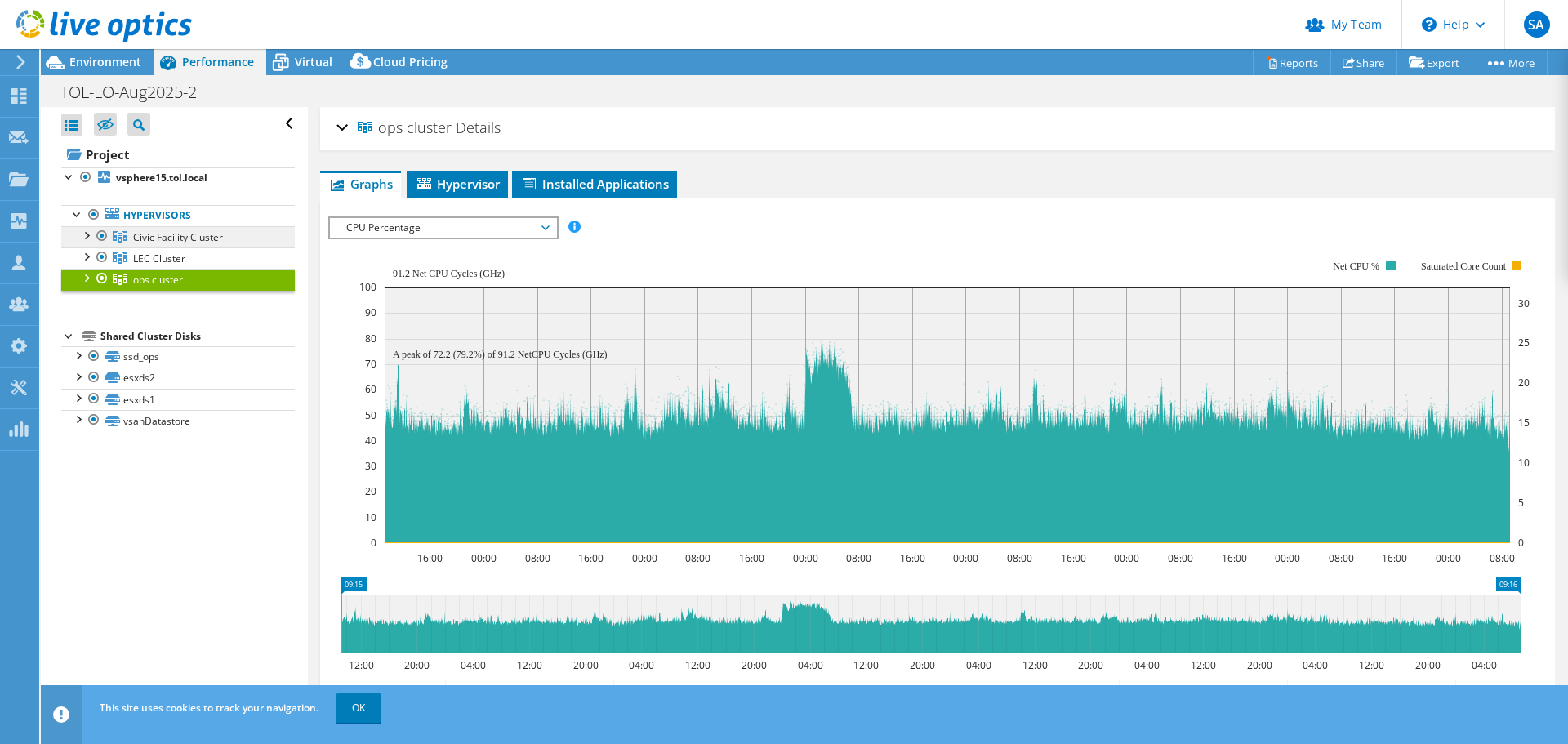
click at [165, 244] on link "Civic Facility Cluster" at bounding box center [178, 236] width 234 height 21
